Goal: Task Accomplishment & Management: Complete application form

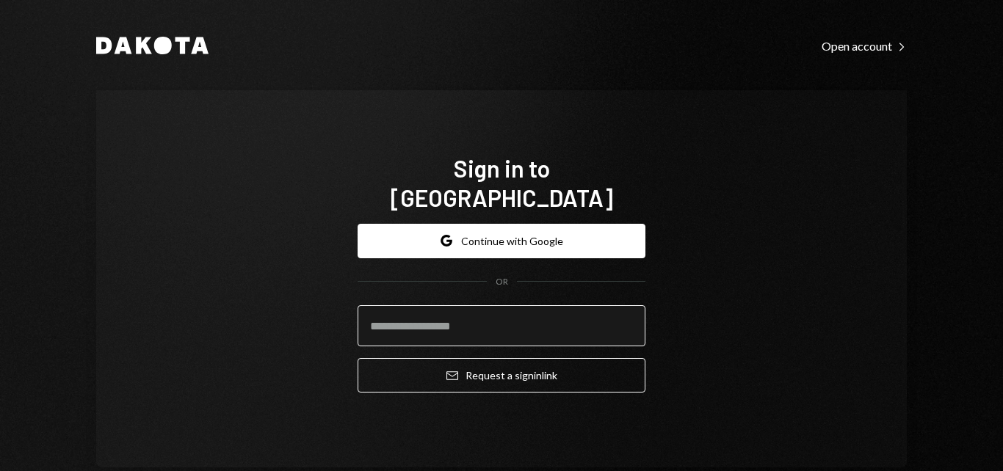
click at [402, 316] on input "email" at bounding box center [501, 325] width 288 height 41
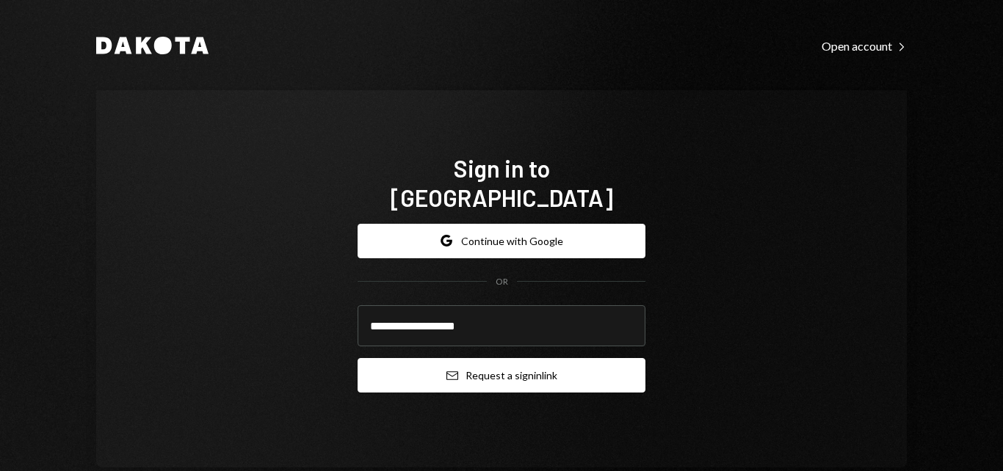
type input "**********"
click at [434, 364] on button "Email Request a sign in link" at bounding box center [501, 375] width 288 height 34
click at [446, 370] on icon "Email" at bounding box center [452, 376] width 12 height 12
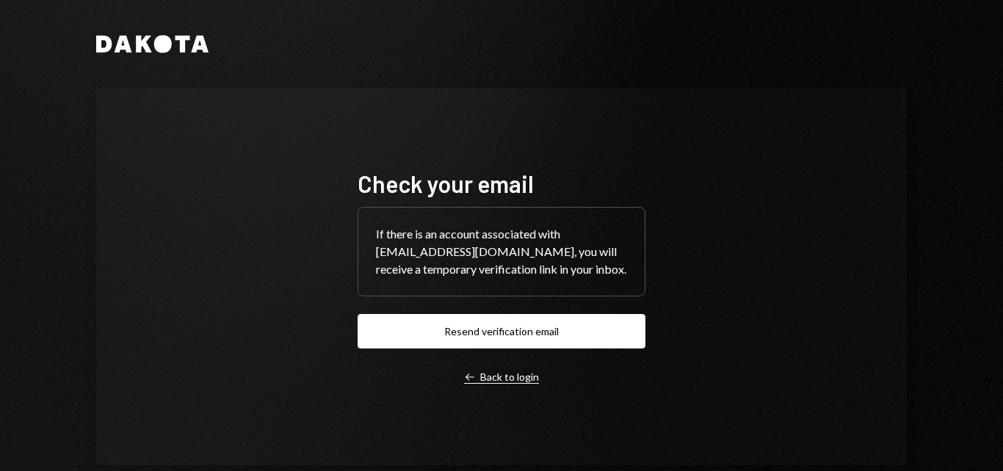
click at [478, 374] on div "Left Arrow Back to login" at bounding box center [501, 377] width 75 height 13
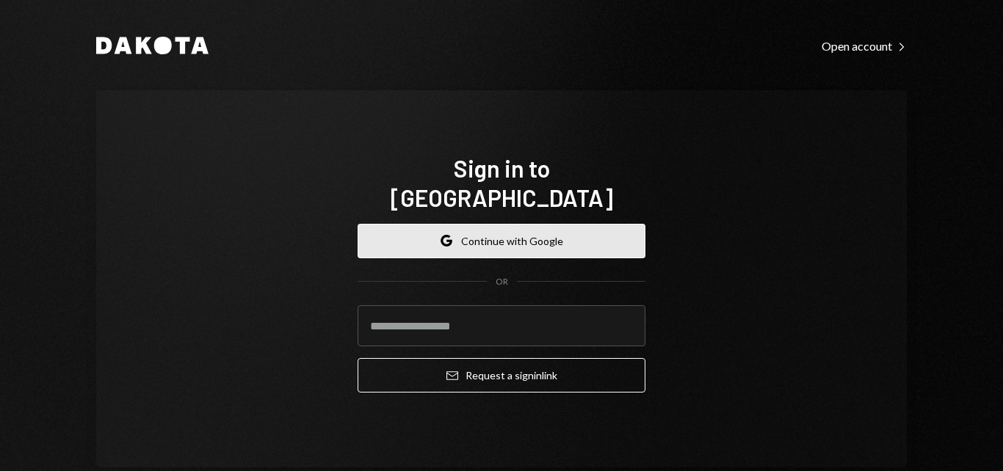
click at [537, 233] on button "Google Continue with Google" at bounding box center [501, 241] width 288 height 34
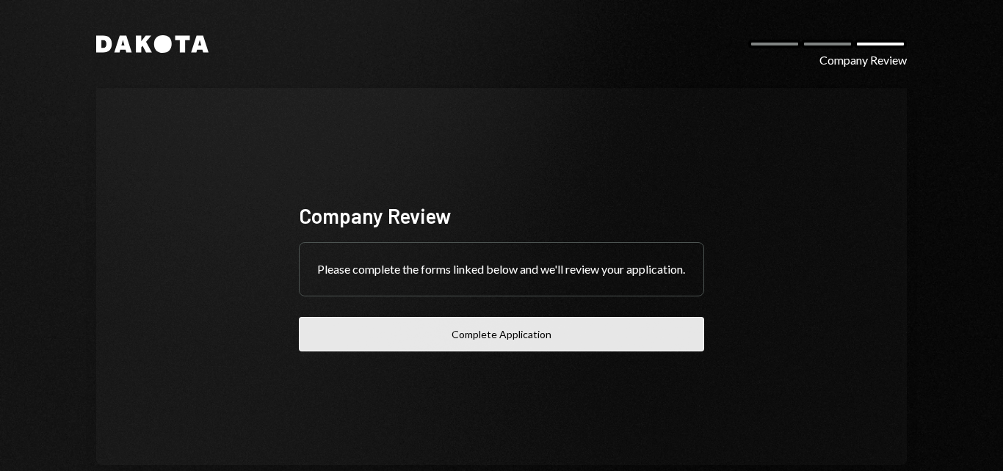
click at [587, 339] on button "Complete Application" at bounding box center [501, 334] width 405 height 34
click at [479, 337] on button "Complete Application" at bounding box center [501, 334] width 405 height 34
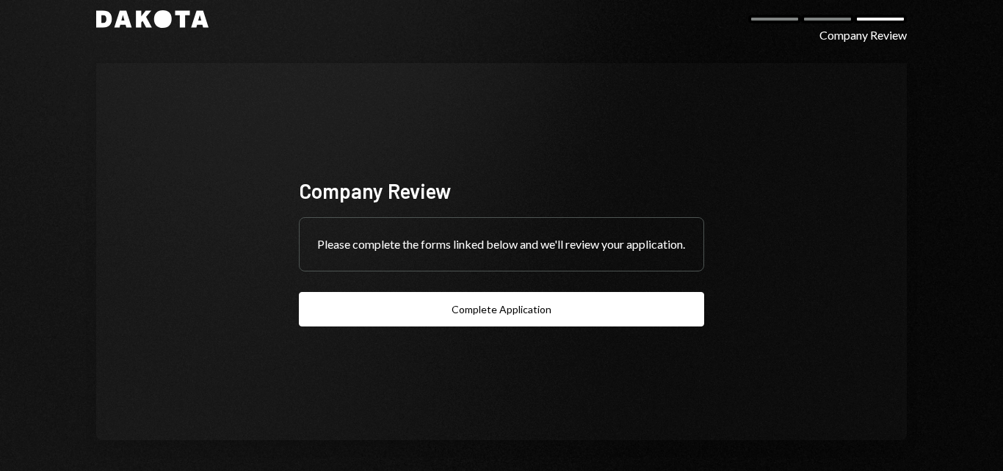
scroll to position [29, 0]
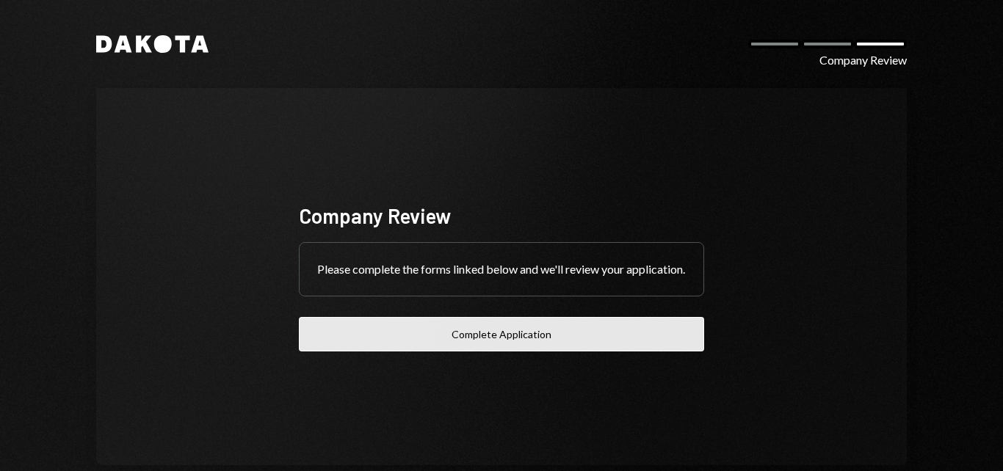
click at [494, 341] on button "Complete Application" at bounding box center [501, 334] width 405 height 34
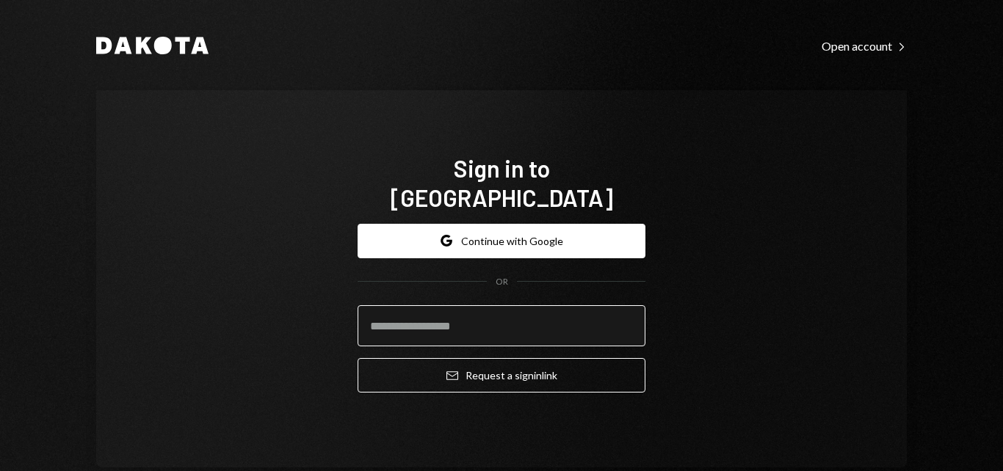
click at [418, 305] on input "email" at bounding box center [501, 325] width 288 height 41
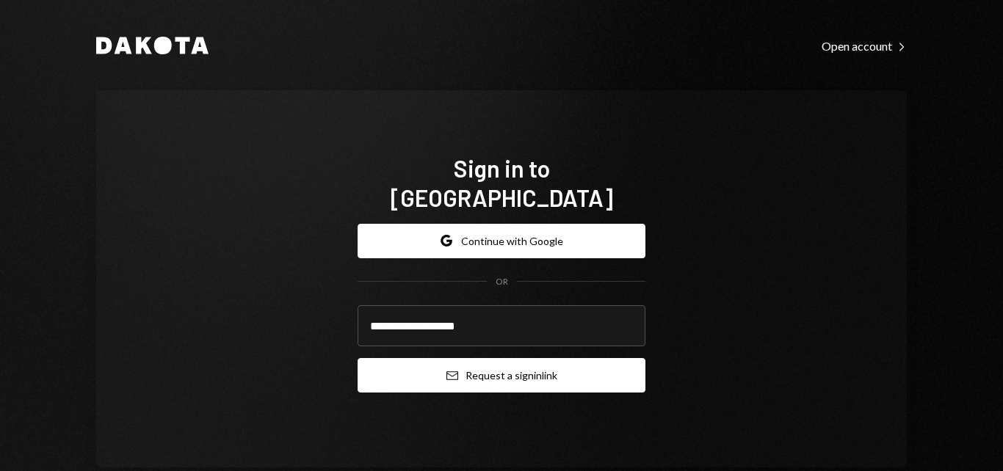
type input "**********"
click at [485, 365] on button "Email Request a sign in link" at bounding box center [501, 375] width 288 height 34
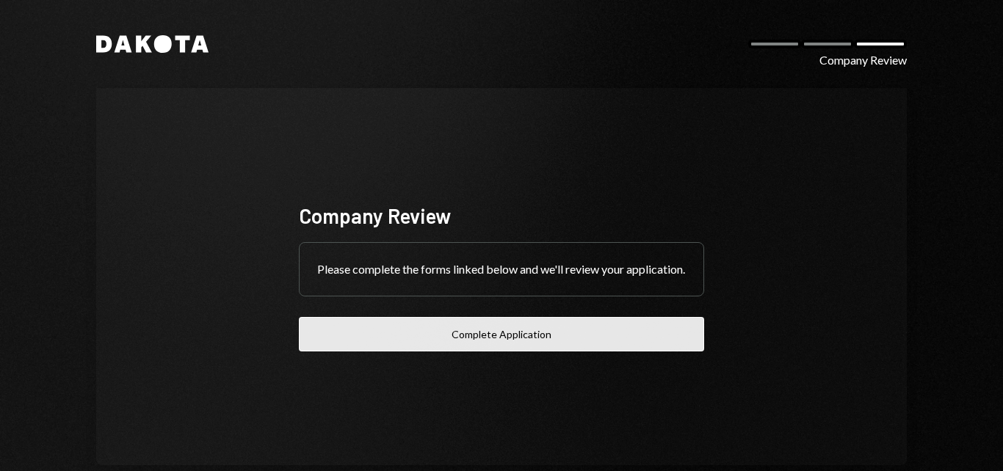
click at [444, 349] on button "Complete Application" at bounding box center [501, 334] width 405 height 34
click at [388, 346] on button "Complete Application" at bounding box center [501, 334] width 405 height 34
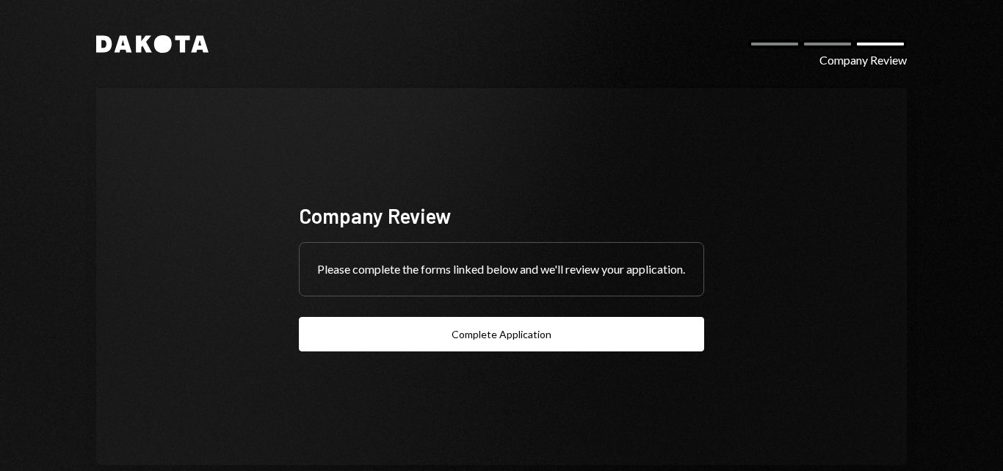
click at [154, 47] on icon at bounding box center [163, 44] width 18 height 18
click at [117, 48] on icon at bounding box center [123, 44] width 18 height 17
